Goal: Task Accomplishment & Management: Complete application form

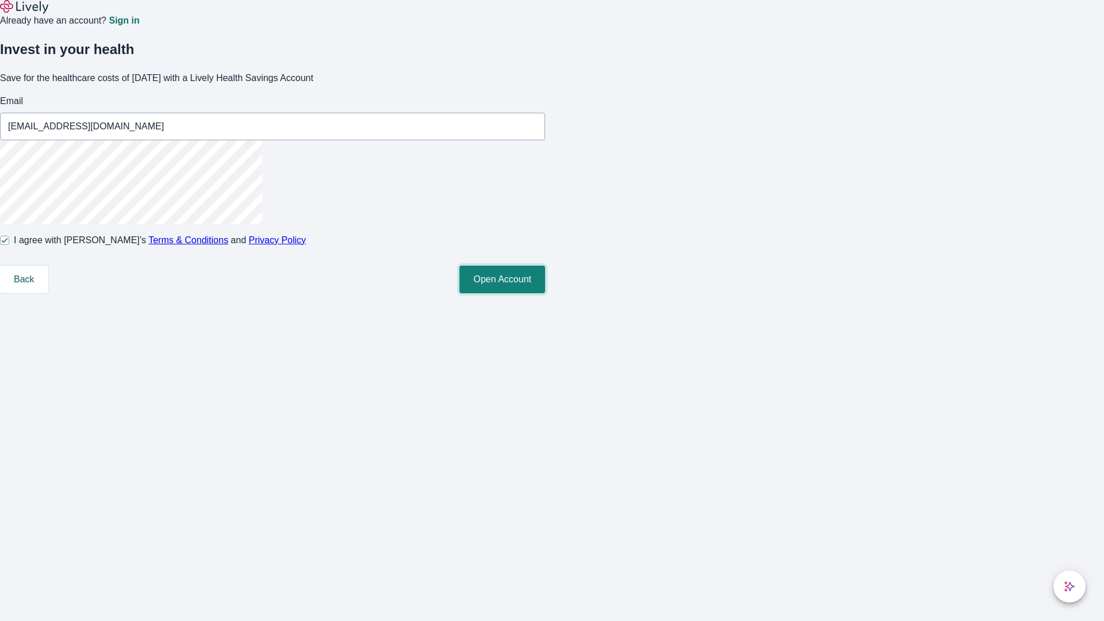
click at [545, 293] on button "Open Account" at bounding box center [503, 280] width 86 height 28
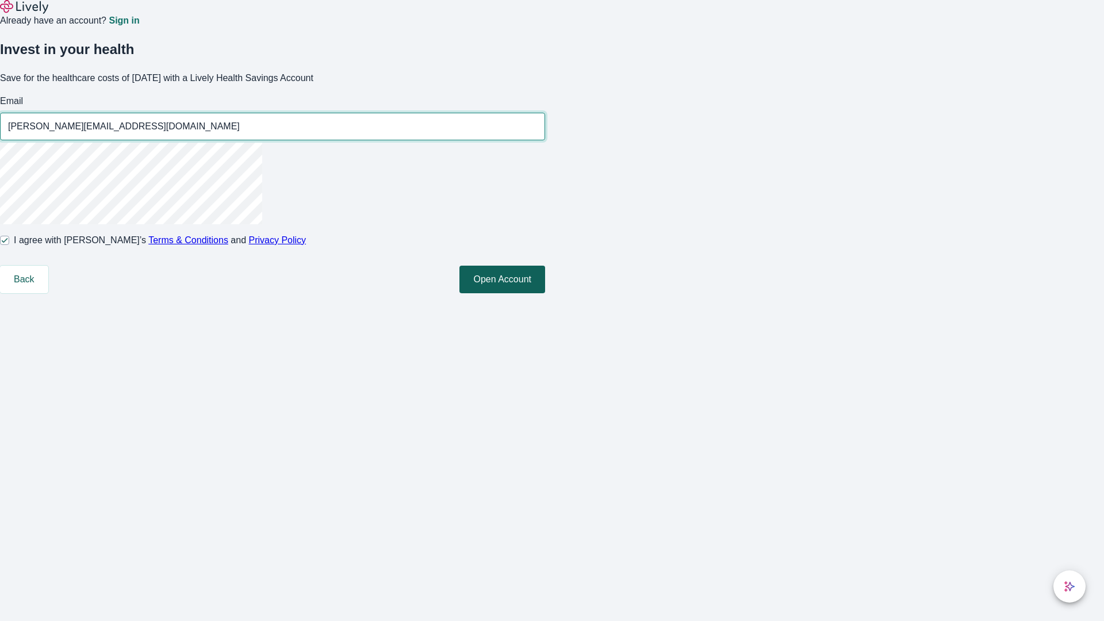
type input "[PERSON_NAME][EMAIL_ADDRESS][DOMAIN_NAME]"
click at [9, 245] on input "I agree with Lively’s Terms & Conditions and Privacy Policy" at bounding box center [4, 240] width 9 height 9
checkbox input "false"
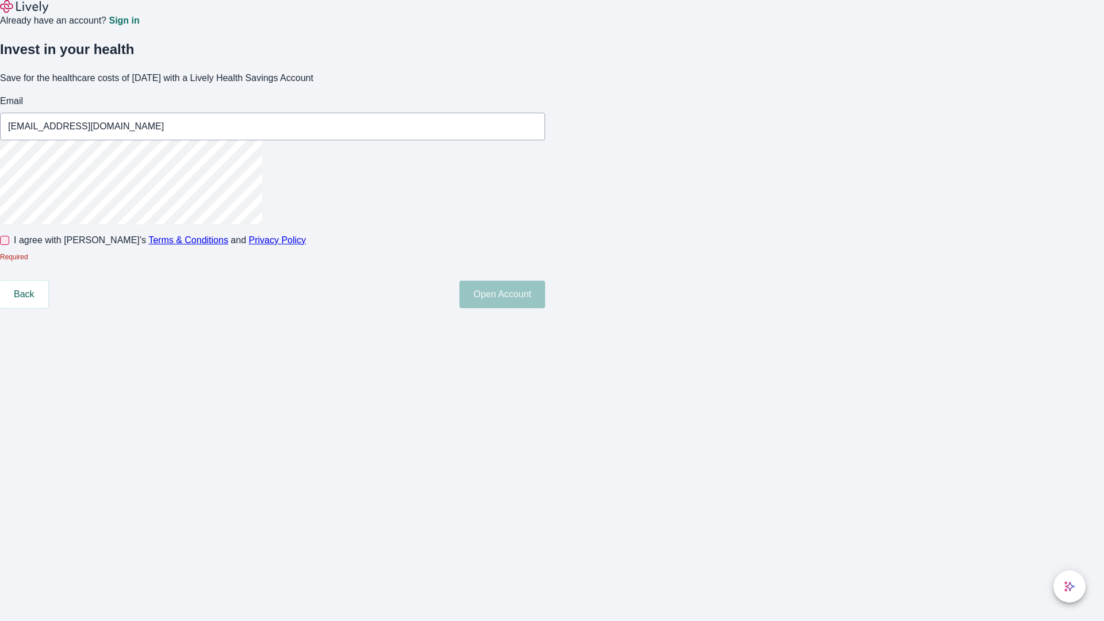
type input "[EMAIL_ADDRESS][DOMAIN_NAME]"
click at [9, 245] on input "I agree with Lively’s Terms & Conditions and Privacy Policy" at bounding box center [4, 240] width 9 height 9
checkbox input "true"
click at [545, 308] on button "Open Account" at bounding box center [503, 295] width 86 height 28
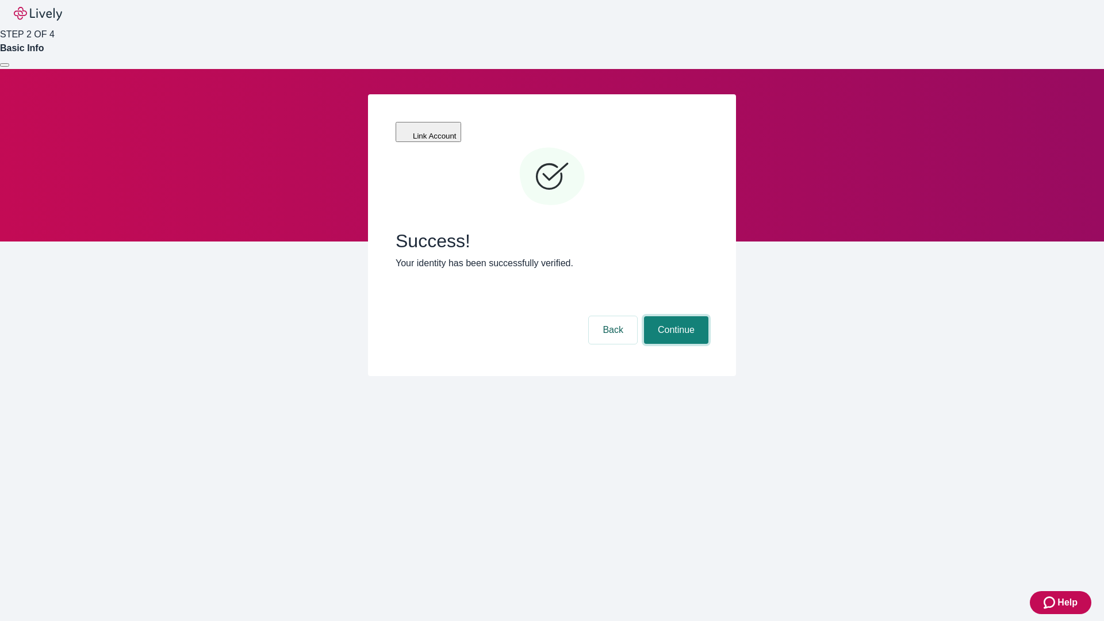
click at [675, 316] on button "Continue" at bounding box center [676, 330] width 64 height 28
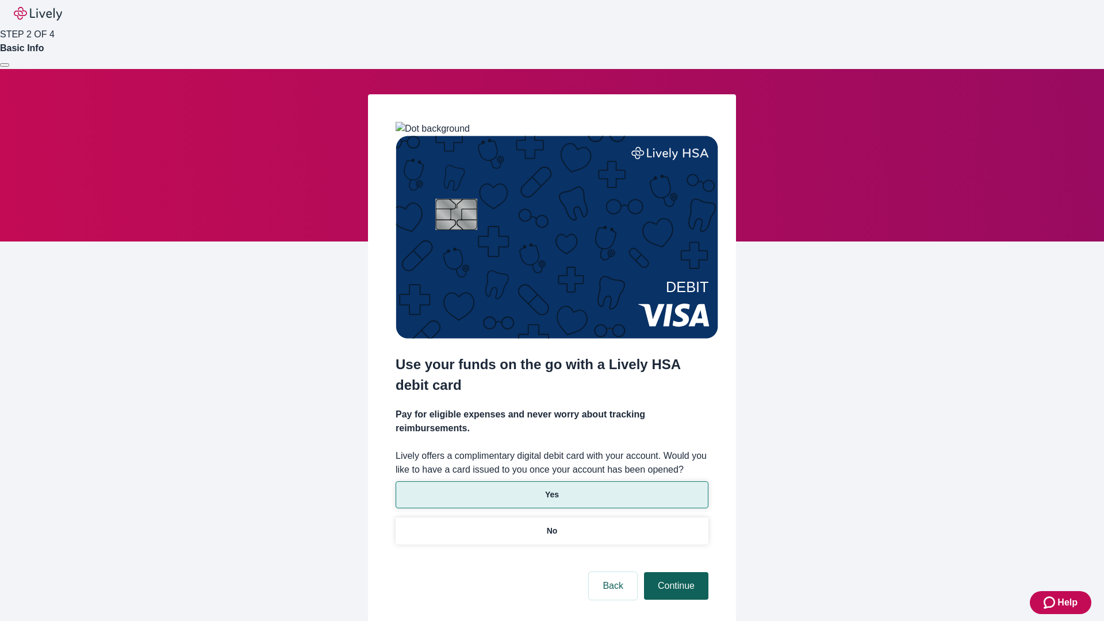
click at [552, 525] on p "No" at bounding box center [552, 531] width 11 height 12
click at [675, 572] on button "Continue" at bounding box center [676, 586] width 64 height 28
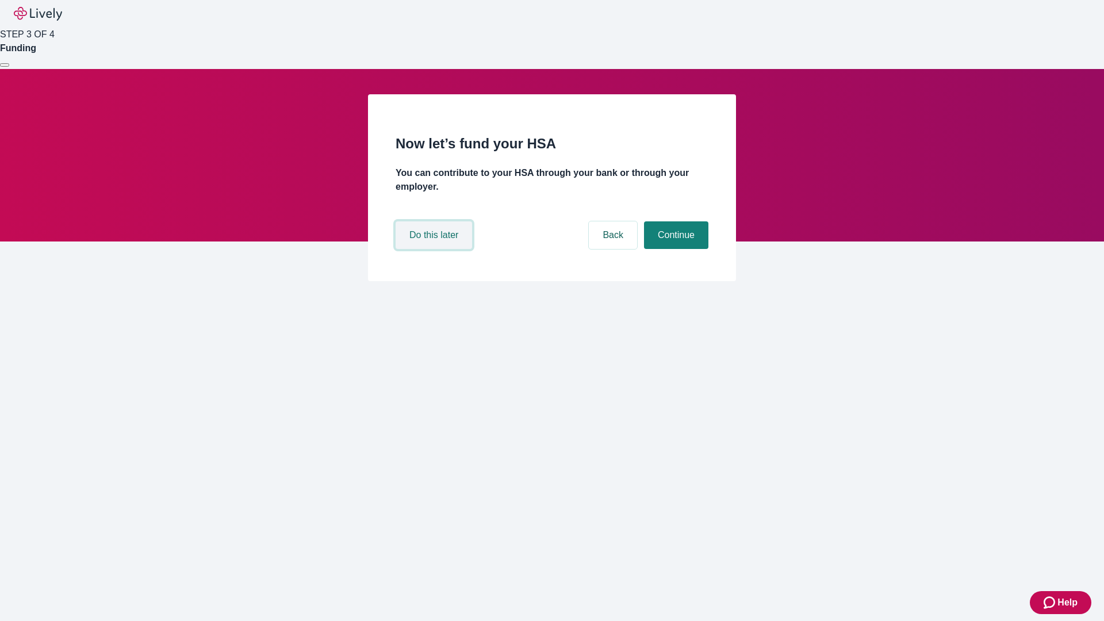
click at [435, 249] on button "Do this later" at bounding box center [434, 235] width 77 height 28
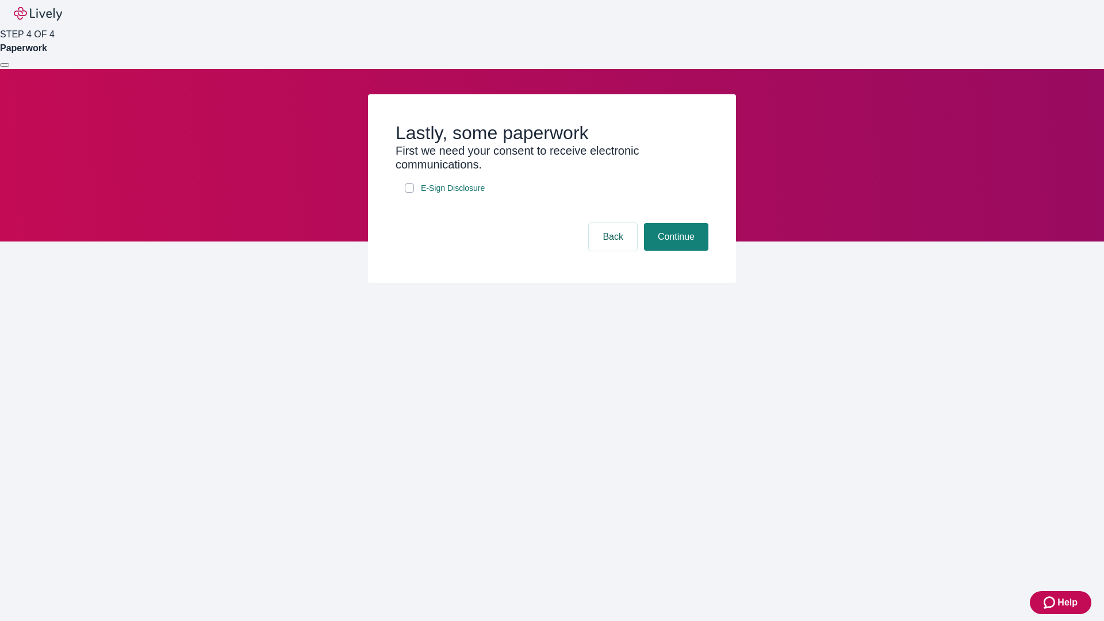
click at [410, 193] on input "E-Sign Disclosure" at bounding box center [409, 187] width 9 height 9
checkbox input "true"
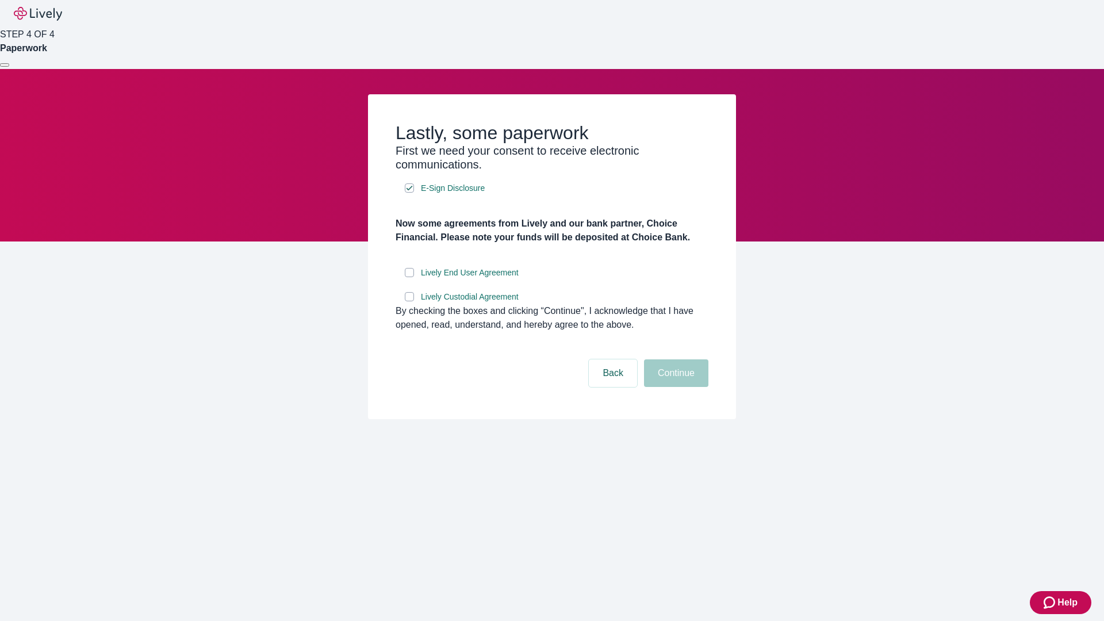
click at [410, 277] on input "Lively End User Agreement" at bounding box center [409, 272] width 9 height 9
checkbox input "true"
click at [410, 301] on input "Lively Custodial Agreement" at bounding box center [409, 296] width 9 height 9
checkbox input "true"
click at [675, 387] on button "Continue" at bounding box center [676, 374] width 64 height 28
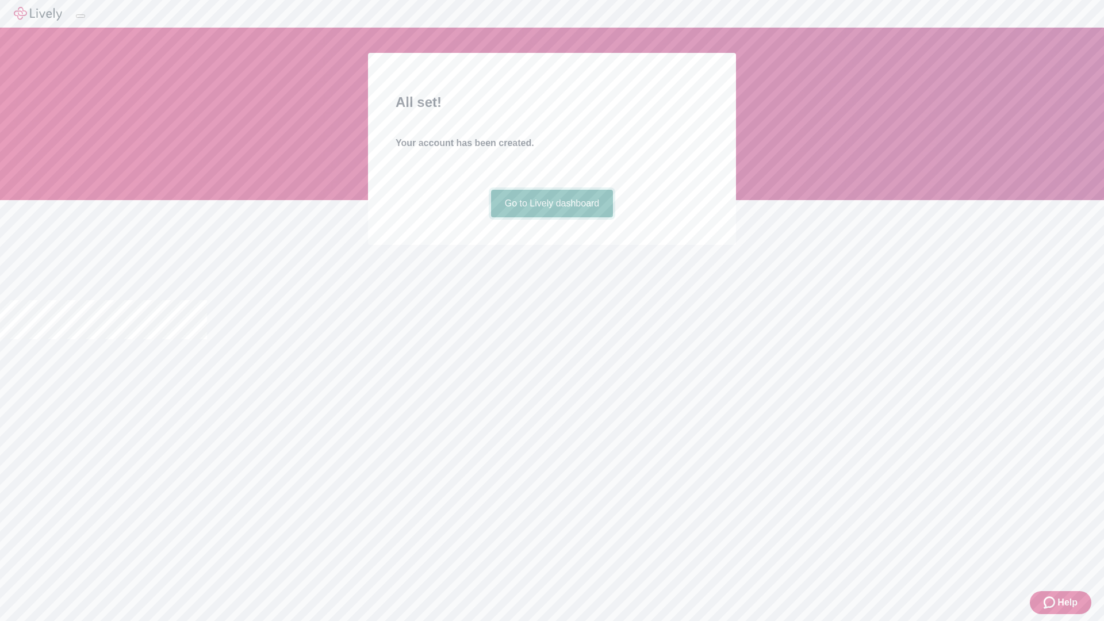
click at [552, 217] on link "Go to Lively dashboard" at bounding box center [552, 204] width 123 height 28
